Goal: Task Accomplishment & Management: Manage account settings

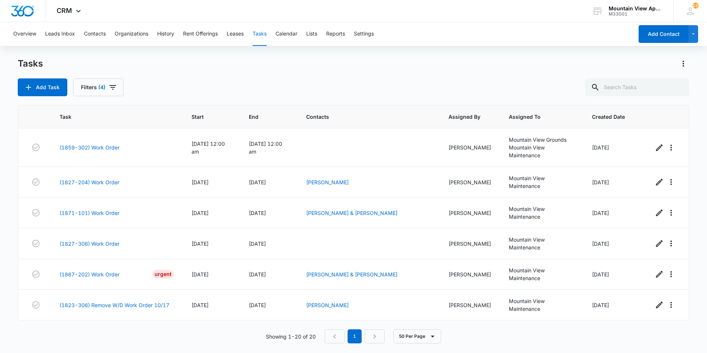
scroll to position [430, 0]
click at [303, 62] on div "Tasks" at bounding box center [354, 64] width 672 height 12
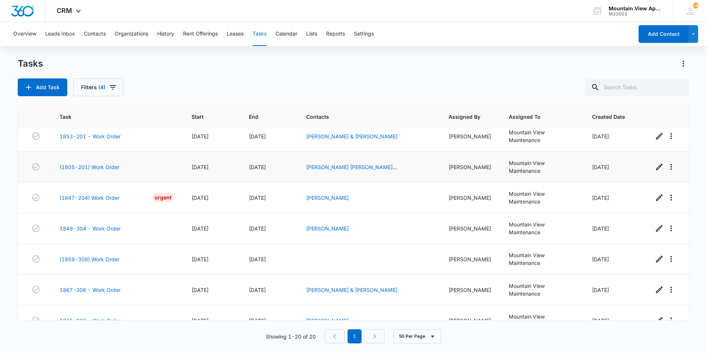
scroll to position [333, 0]
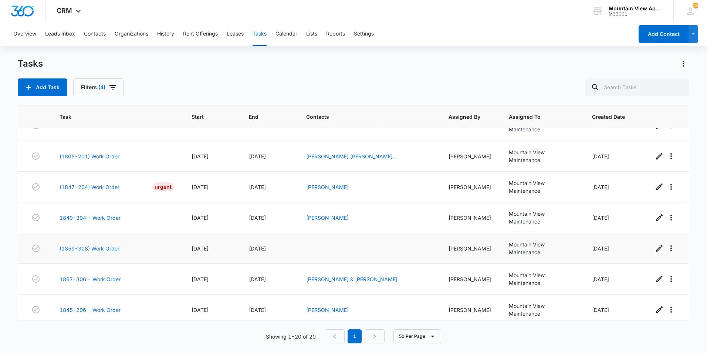
click at [107, 248] on link "(1859-308) Work Order" at bounding box center [90, 248] width 60 height 8
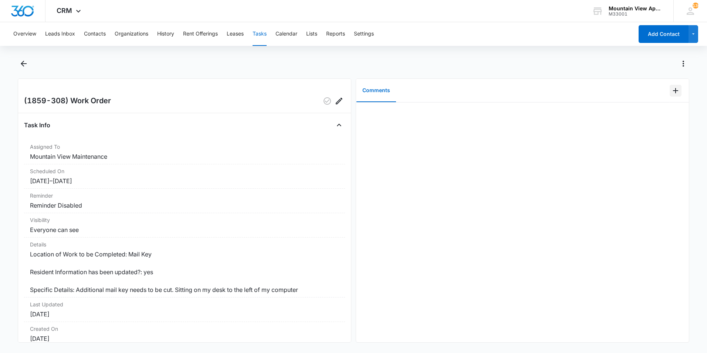
click at [671, 94] on icon "Add Comment" at bounding box center [675, 90] width 9 height 9
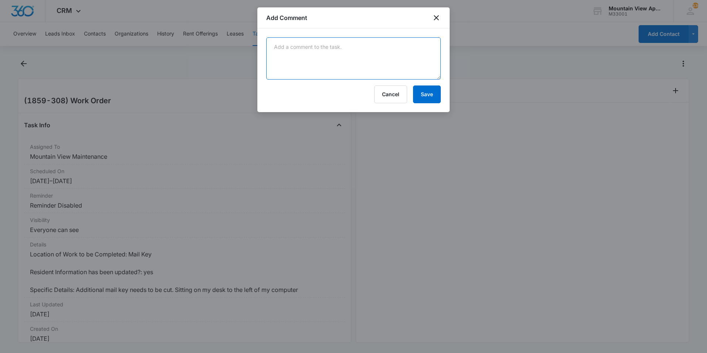
click at [409, 58] on textarea at bounding box center [353, 58] width 175 height 42
type textarea "Made duplicate key and left on Makenna's desk."
click at [425, 92] on button "Save" at bounding box center [427, 94] width 28 height 18
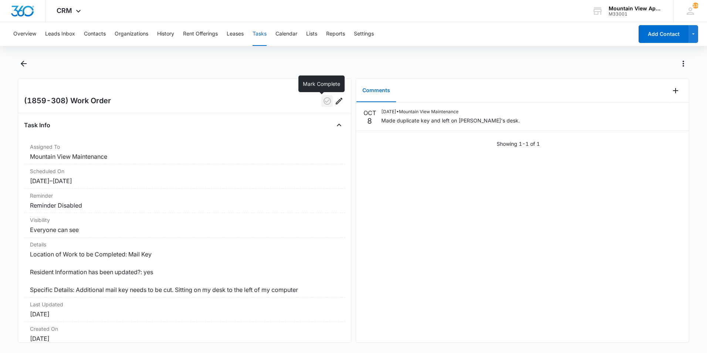
click at [323, 102] on icon "button" at bounding box center [327, 101] width 9 height 9
click at [24, 64] on icon "Back" at bounding box center [23, 63] width 9 height 9
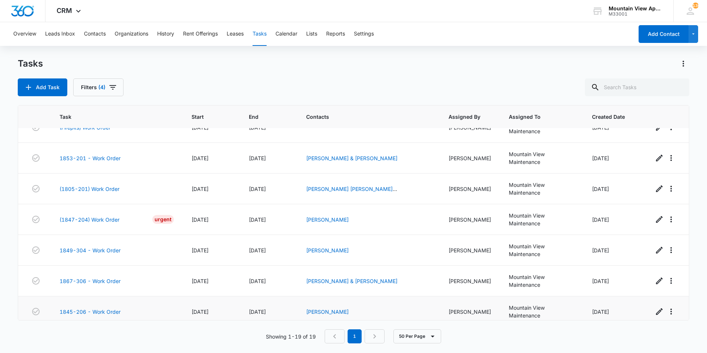
scroll to position [288, 0]
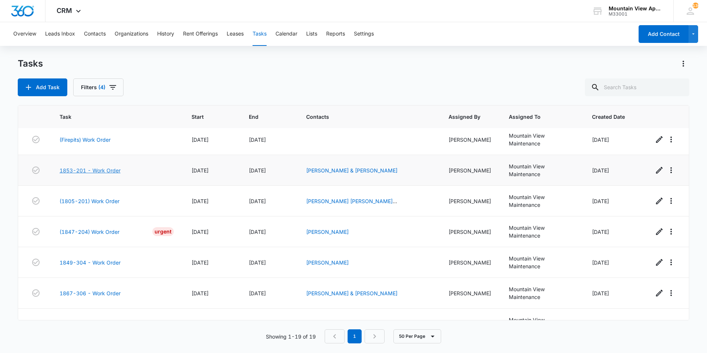
click at [100, 169] on link "1853-201 - Work Order" at bounding box center [90, 170] width 61 height 8
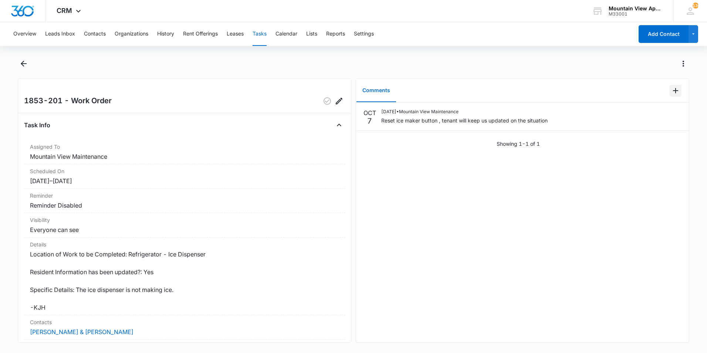
click at [673, 92] on icon "Add Comment" at bounding box center [675, 90] width 5 height 5
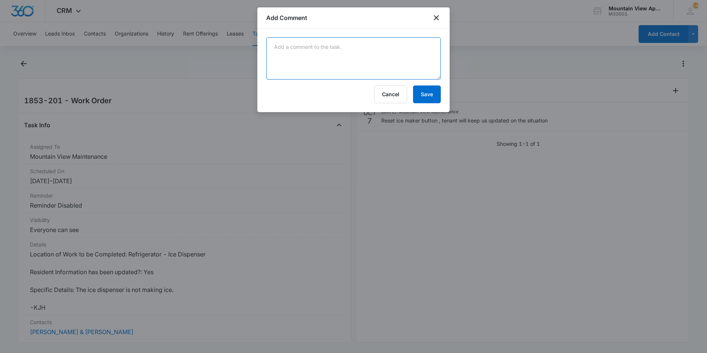
click at [398, 67] on textarea at bounding box center [353, 58] width 175 height 42
type textarea "All good here."
click at [426, 97] on button "Save" at bounding box center [427, 94] width 28 height 18
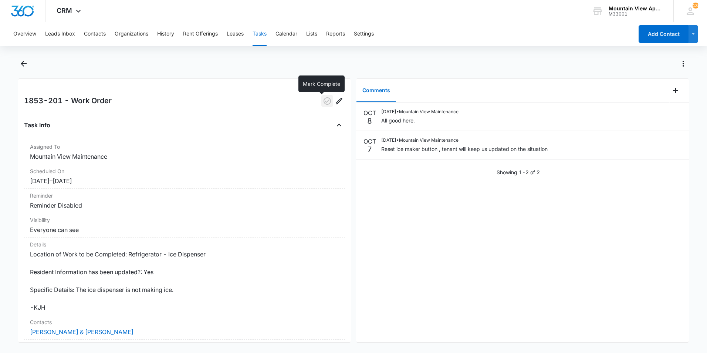
click at [323, 102] on icon "button" at bounding box center [327, 101] width 9 height 9
click at [26, 64] on icon "Back" at bounding box center [23, 63] width 9 height 9
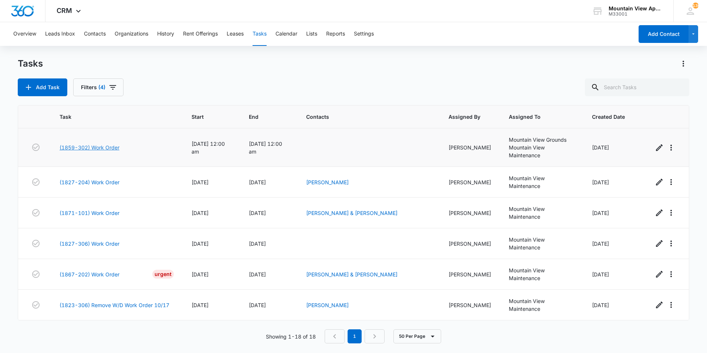
click at [108, 149] on link "(1859-302) Work Order" at bounding box center [90, 148] width 60 height 8
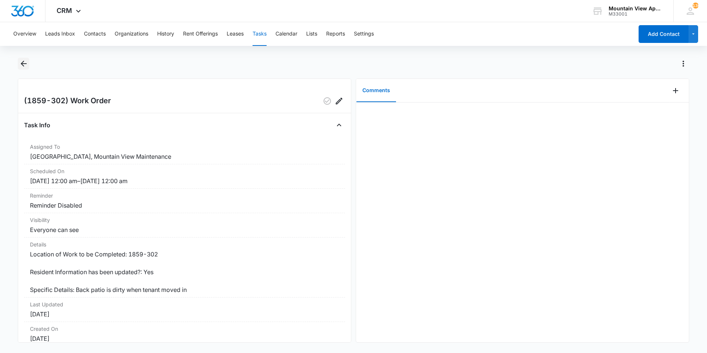
click at [24, 63] on icon "Back" at bounding box center [24, 64] width 6 height 6
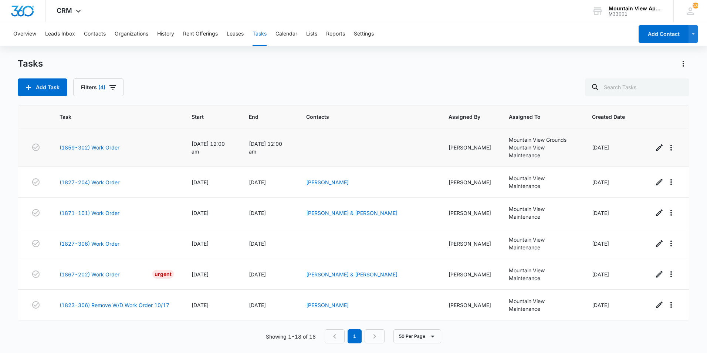
scroll to position [37, 0]
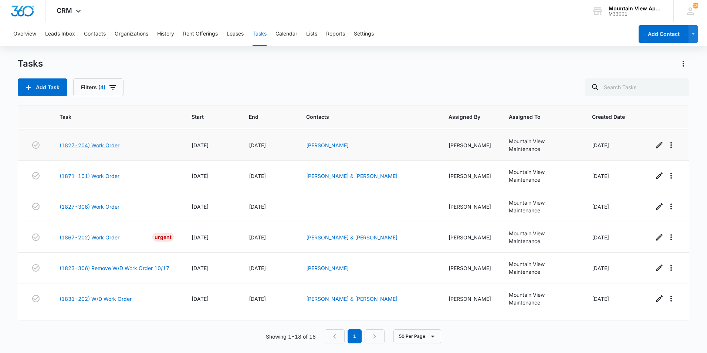
click at [109, 146] on link "(1827-204) Work Order" at bounding box center [90, 145] width 60 height 8
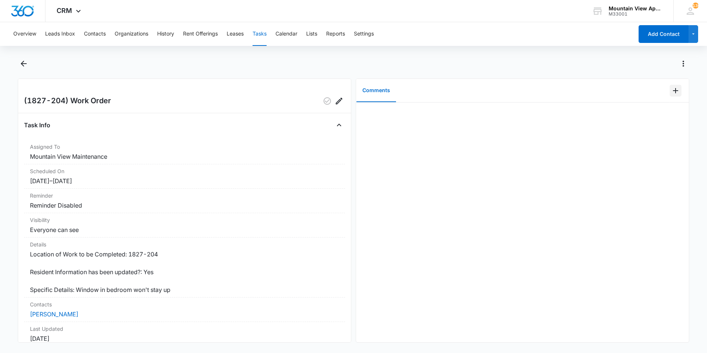
click at [671, 92] on icon "Add Comment" at bounding box center [675, 90] width 9 height 9
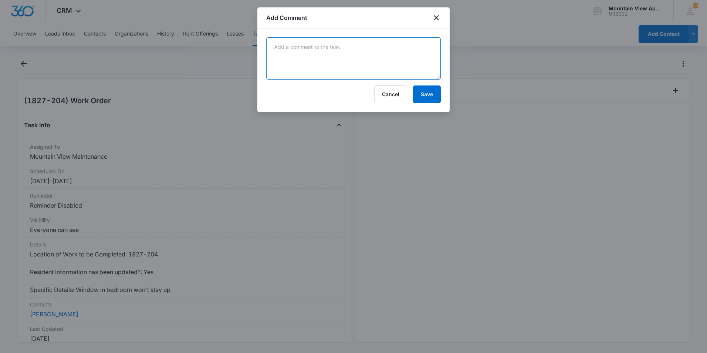
click at [417, 64] on textarea at bounding box center [353, 58] width 175 height 42
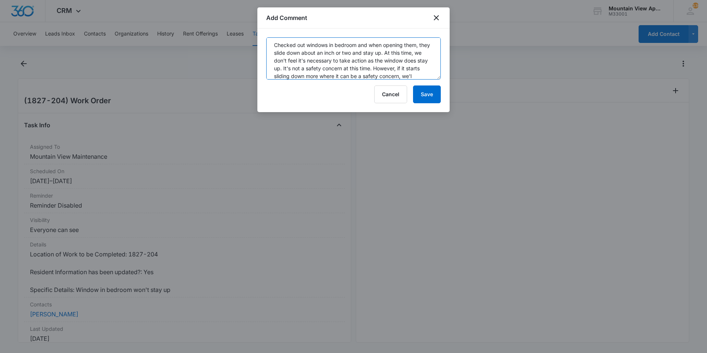
scroll to position [10, 0]
type textarea "Checked out windows in bedroom and when opening them, they slide down about an …"
click at [426, 98] on button "Save" at bounding box center [427, 94] width 28 height 18
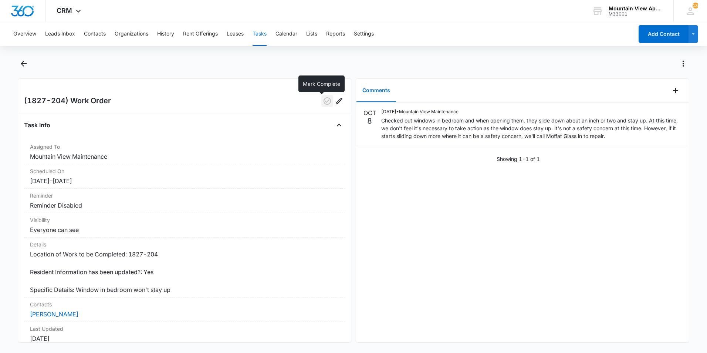
click at [323, 101] on icon "button" at bounding box center [327, 101] width 9 height 9
click at [23, 63] on icon "Back" at bounding box center [23, 63] width 9 height 9
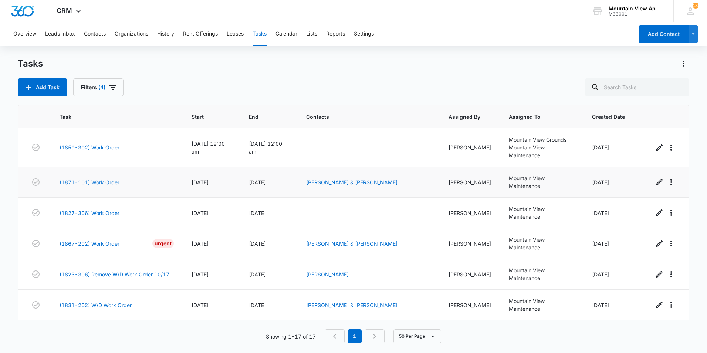
click at [87, 181] on link "(1871-101) Work Order" at bounding box center [90, 182] width 60 height 8
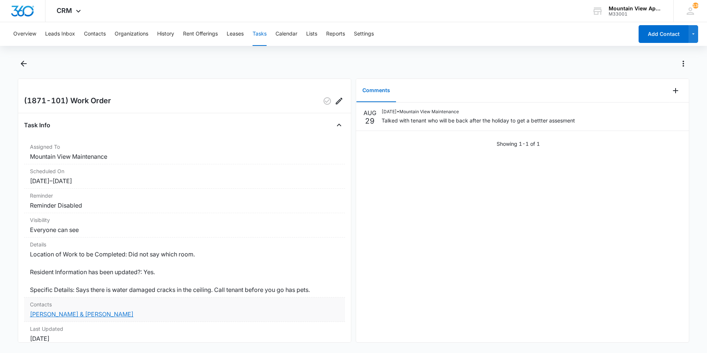
click at [101, 314] on link "Morgan Lopez & TJ Vanlandingham" at bounding box center [82, 313] width 104 height 7
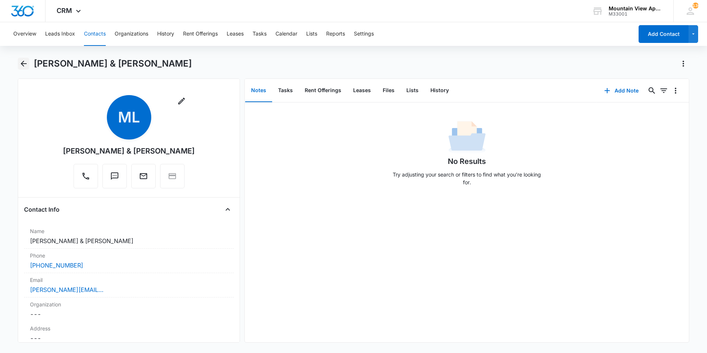
click at [23, 66] on icon "Back" at bounding box center [24, 64] width 6 height 6
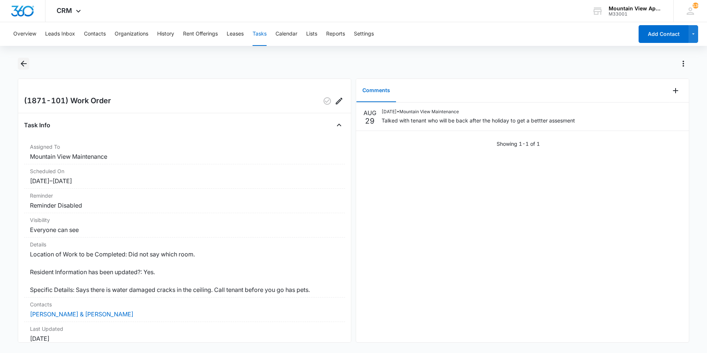
click at [24, 65] on icon "Back" at bounding box center [23, 63] width 9 height 9
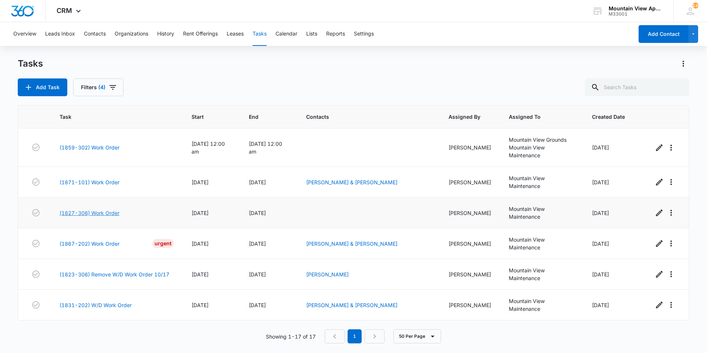
click at [95, 213] on link "(1827-306) Work Order" at bounding box center [90, 213] width 60 height 8
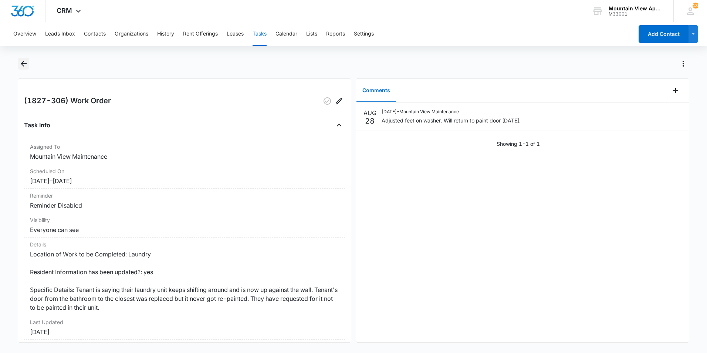
click at [24, 65] on icon "Back" at bounding box center [23, 63] width 9 height 9
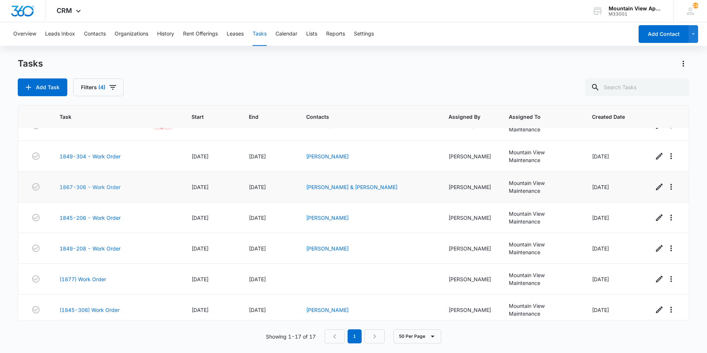
scroll to position [338, 0]
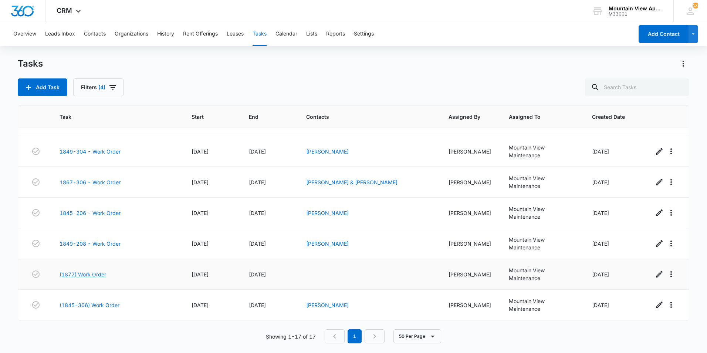
click at [98, 275] on link "(1877) Work Order" at bounding box center [83, 274] width 47 height 8
